Goal: Task Accomplishment & Management: Use online tool/utility

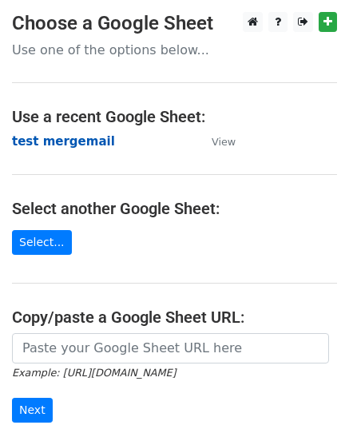
click at [69, 140] on strong "test mergemail" at bounding box center [63, 141] width 103 height 14
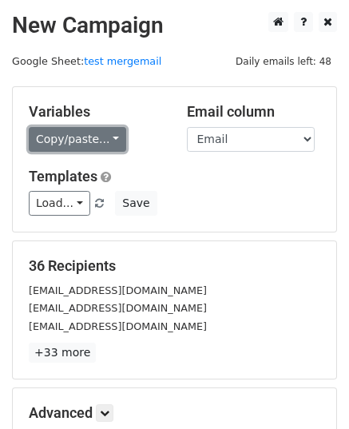
click at [88, 136] on link "Copy/paste..." at bounding box center [77, 139] width 97 height 25
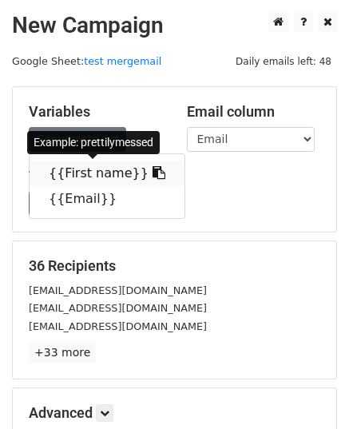
click at [88, 173] on link "{{First name}}" at bounding box center [107, 174] width 155 height 26
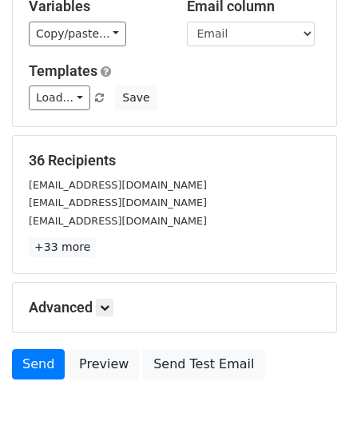
scroll to position [188, 0]
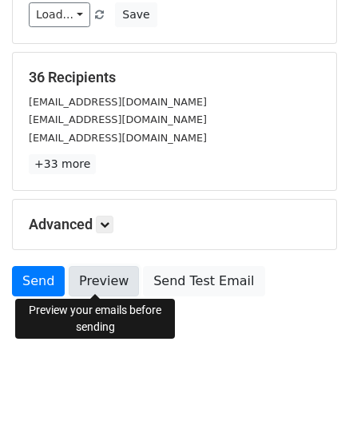
click at [101, 287] on link "Preview" at bounding box center [104, 281] width 70 height 30
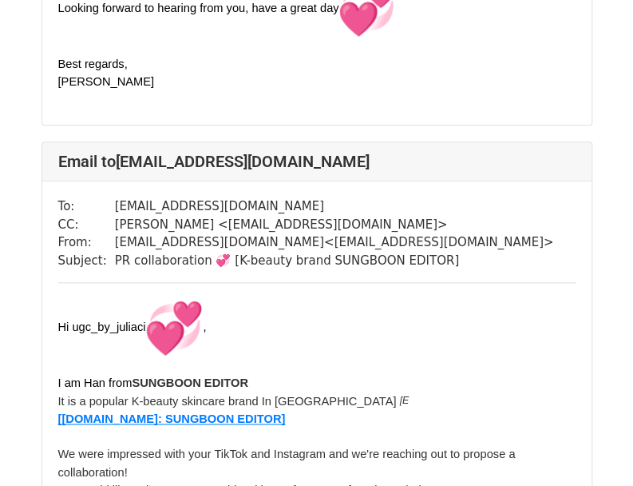
scroll to position [2635, 0]
